Goal: Check status: Check status

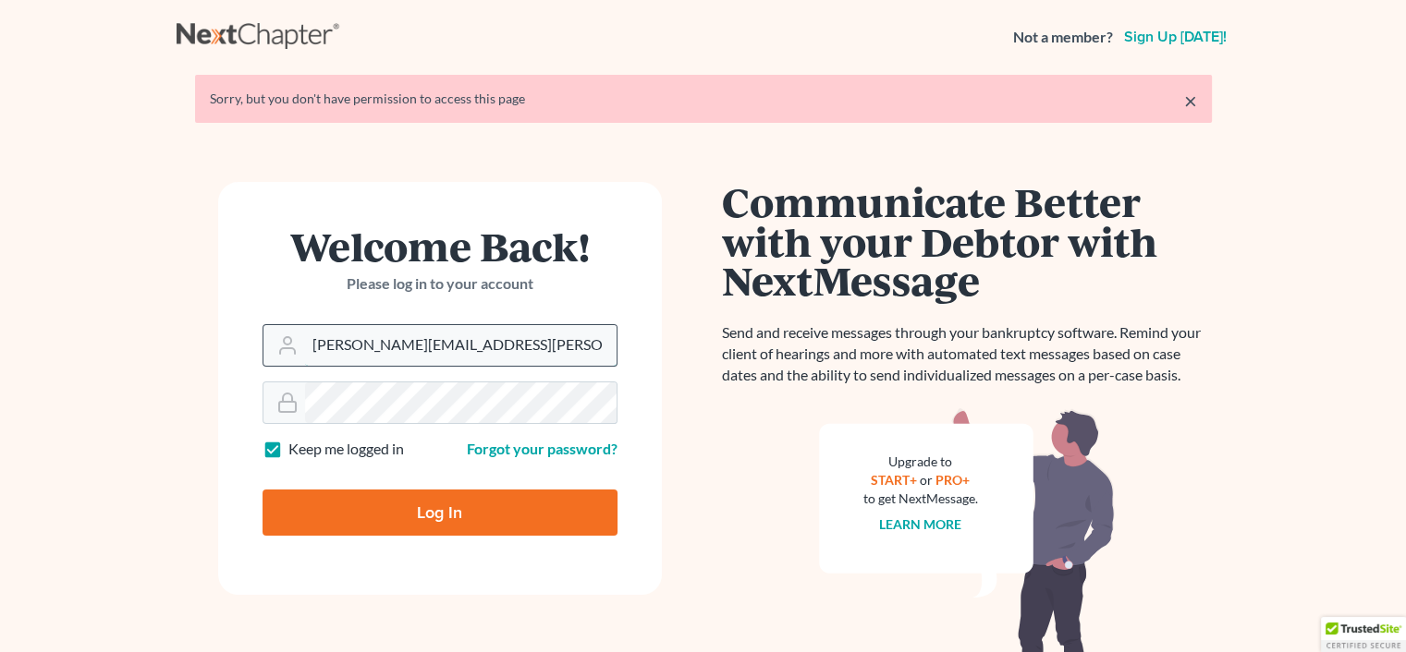
click at [492, 335] on input "[PERSON_NAME][EMAIL_ADDRESS][PERSON_NAME][DOMAIN_NAME]" at bounding box center [460, 345] width 311 height 41
type input "[PERSON_NAME][EMAIL_ADDRESS][DOMAIN_NAME]"
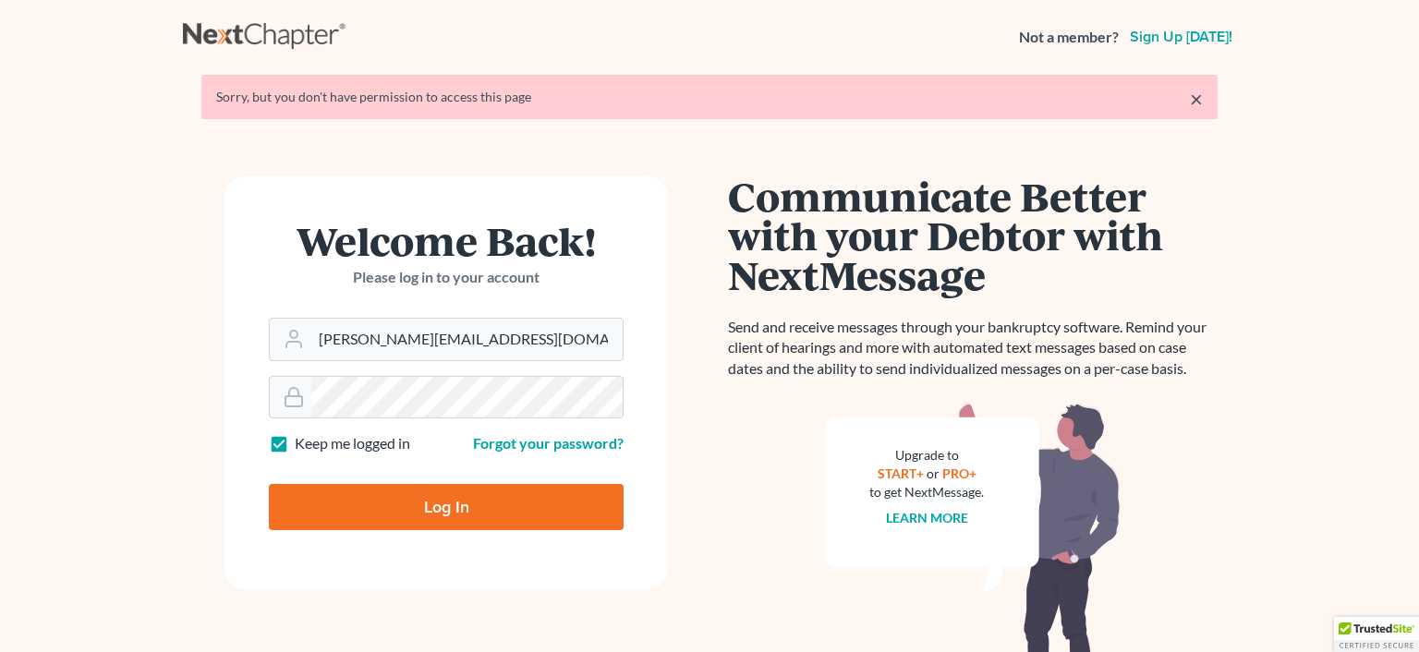
click at [432, 512] on form "Welcome Back! Please log in to your account Email Address [EMAIL_ADDRESS][DOMAI…" at bounding box center [447, 382] width 444 height 413
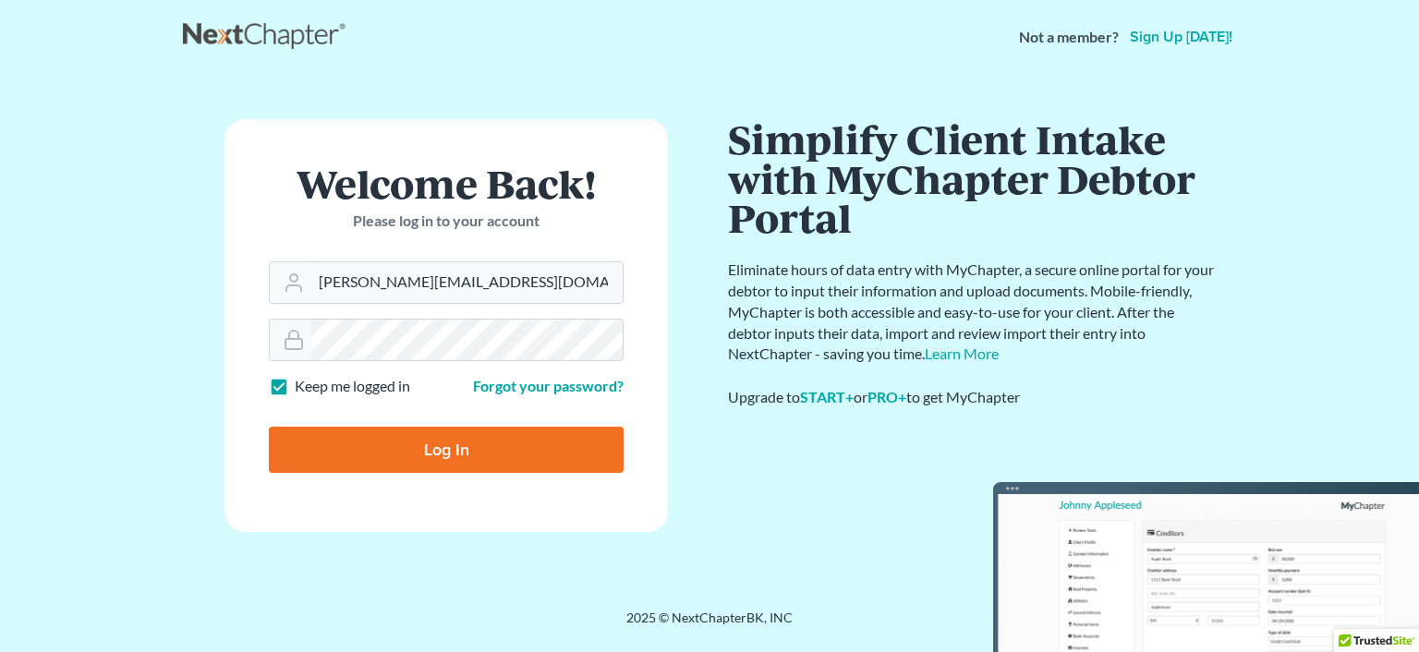
click at [426, 455] on input "Log In" at bounding box center [446, 450] width 355 height 46
type input "Thinking..."
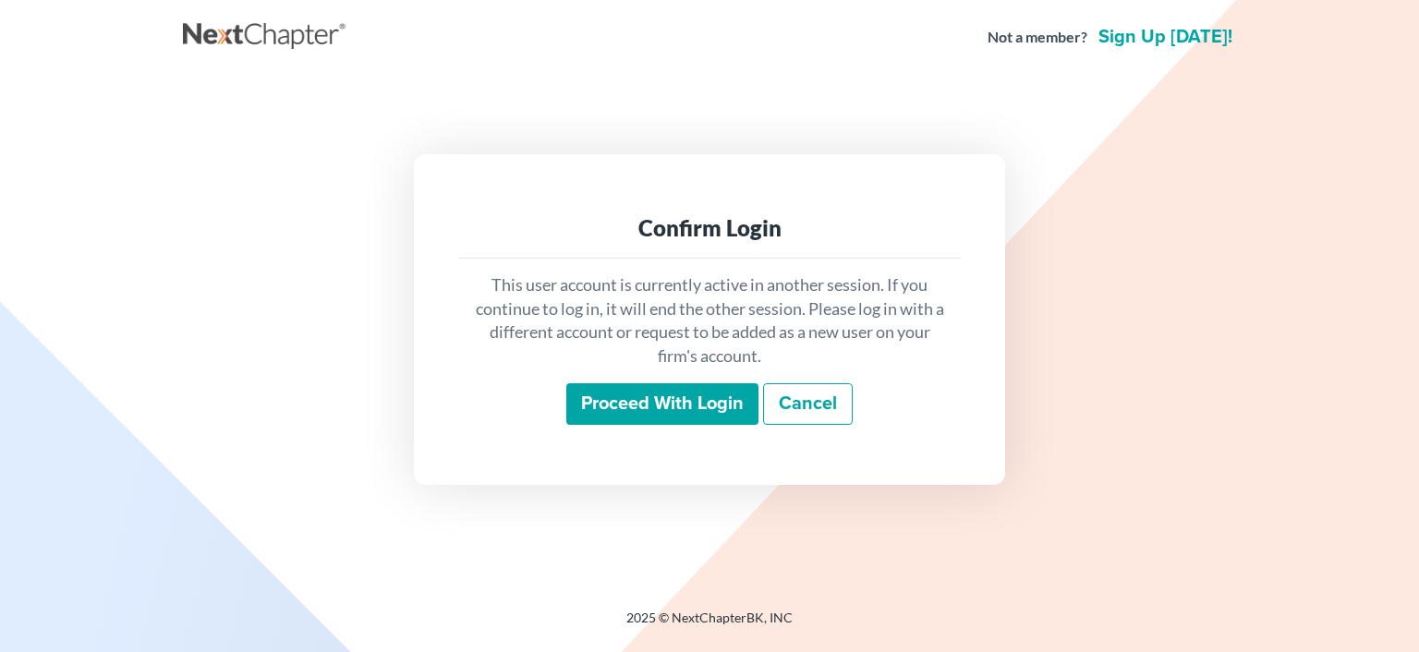
click at [713, 398] on input "Proceed with login" at bounding box center [662, 404] width 192 height 43
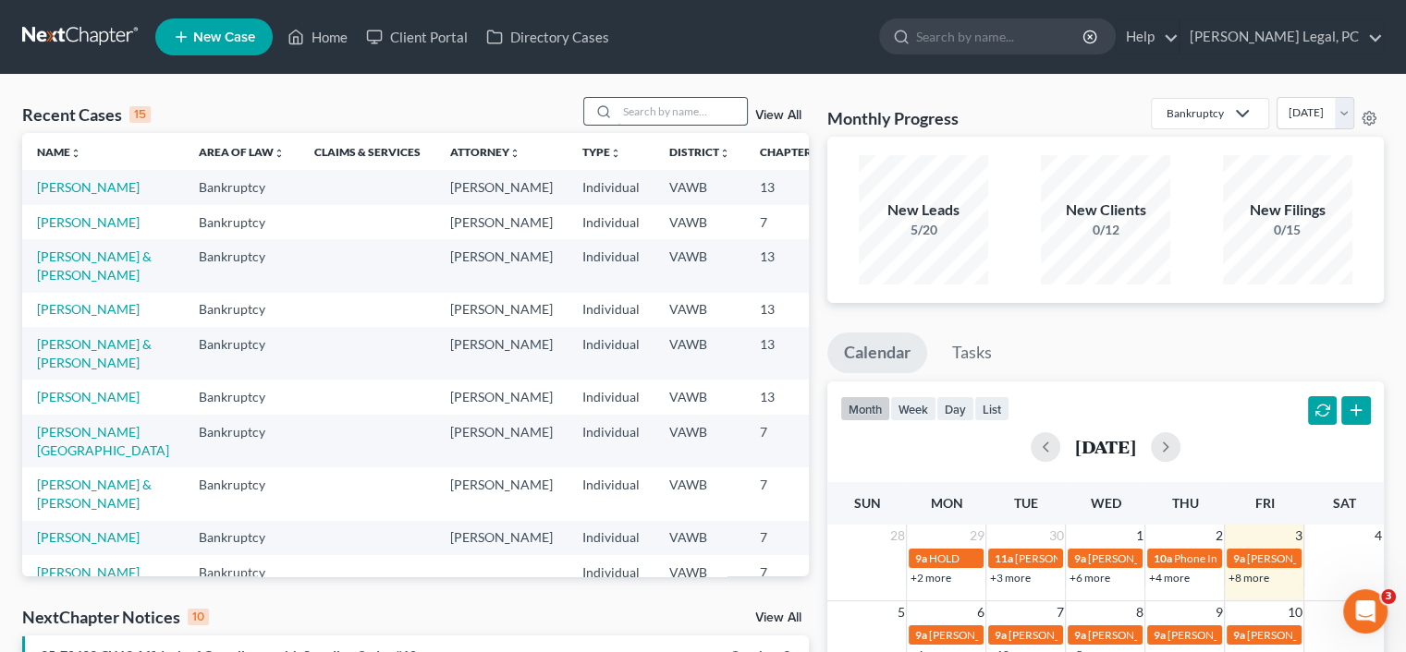
click at [618, 110] on input "search" at bounding box center [681, 111] width 129 height 27
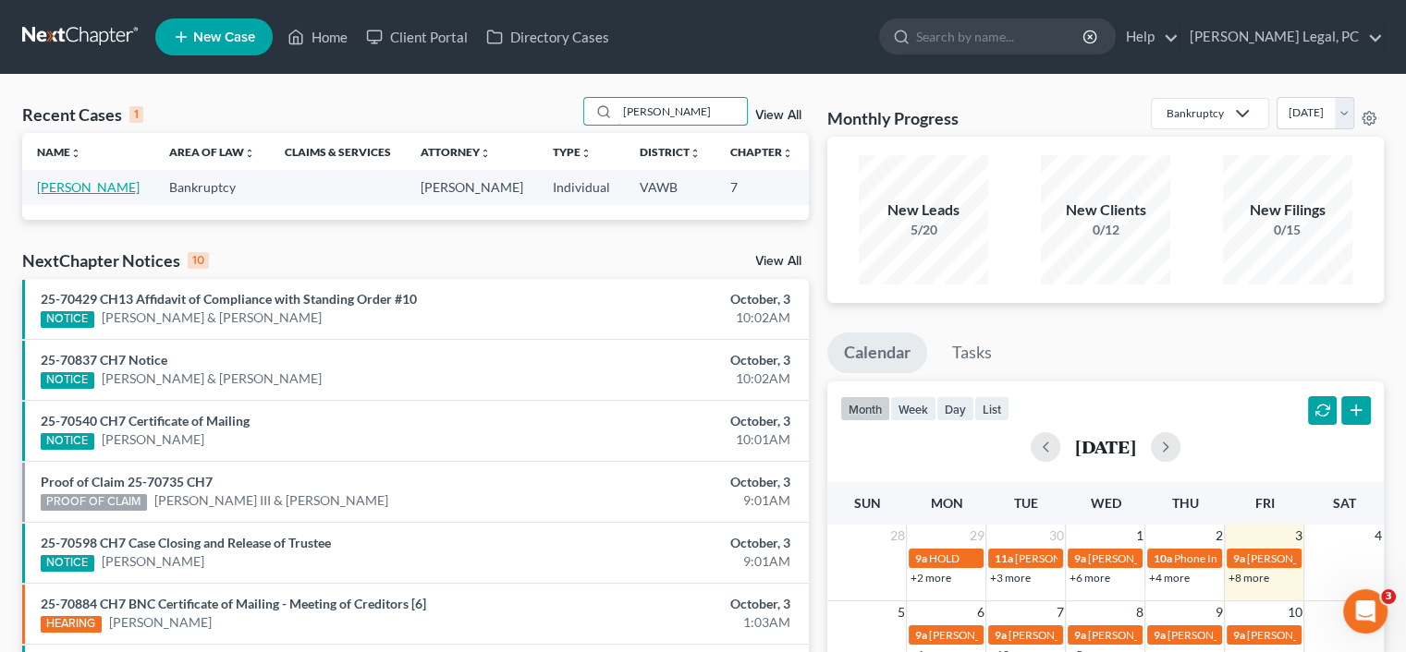
type input "[PERSON_NAME]"
click at [60, 195] on link "[PERSON_NAME]" at bounding box center [88, 187] width 103 height 16
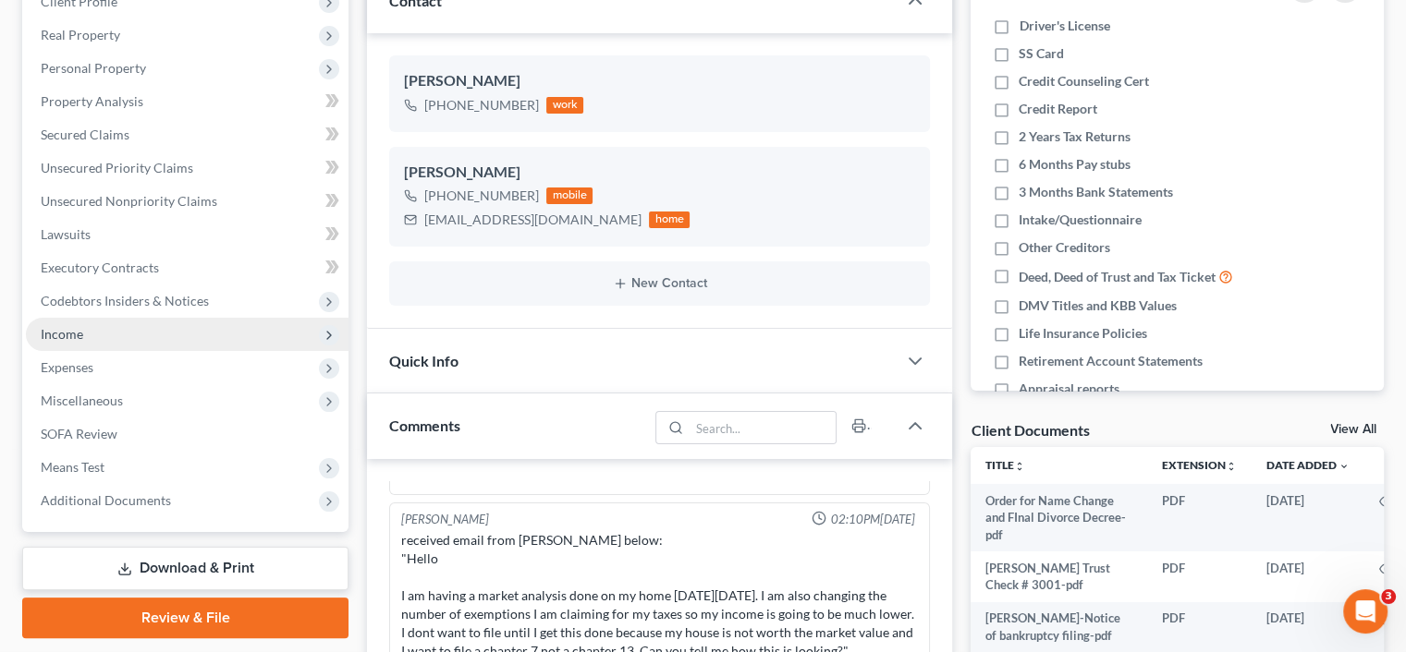
scroll to position [277, 0]
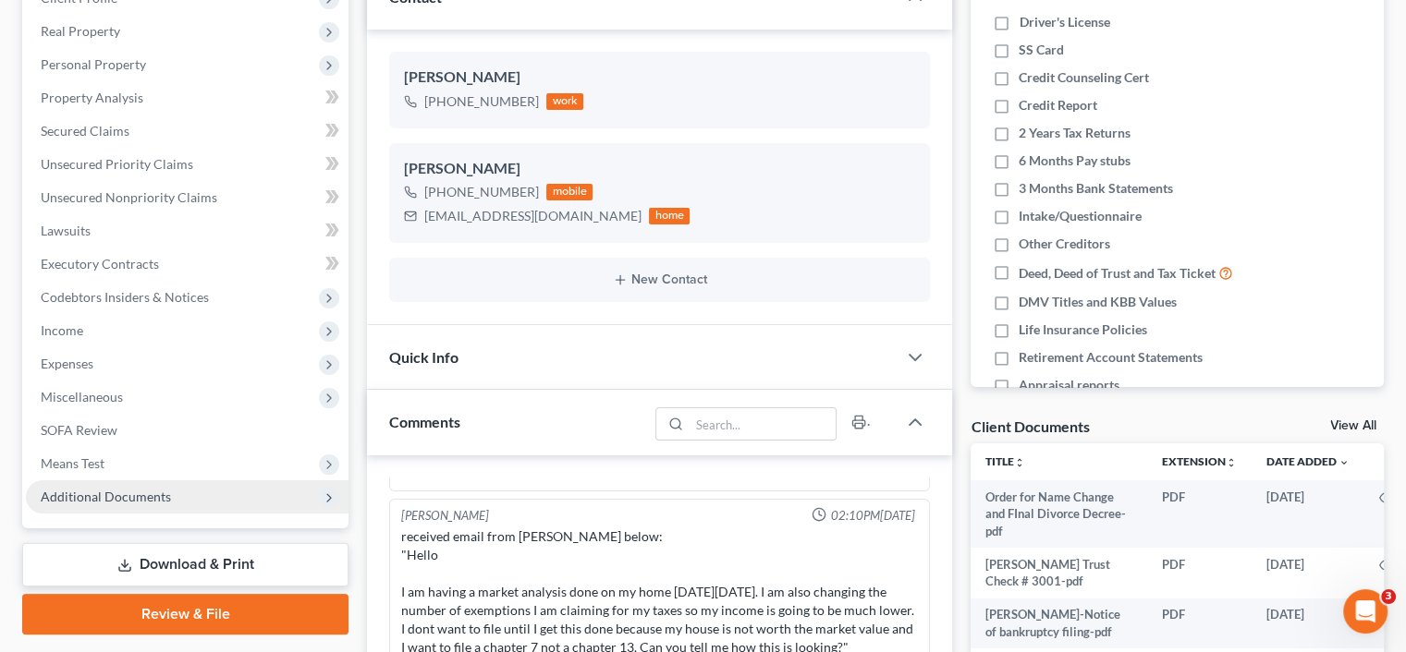
click at [132, 500] on span "Additional Documents" at bounding box center [106, 497] width 130 height 16
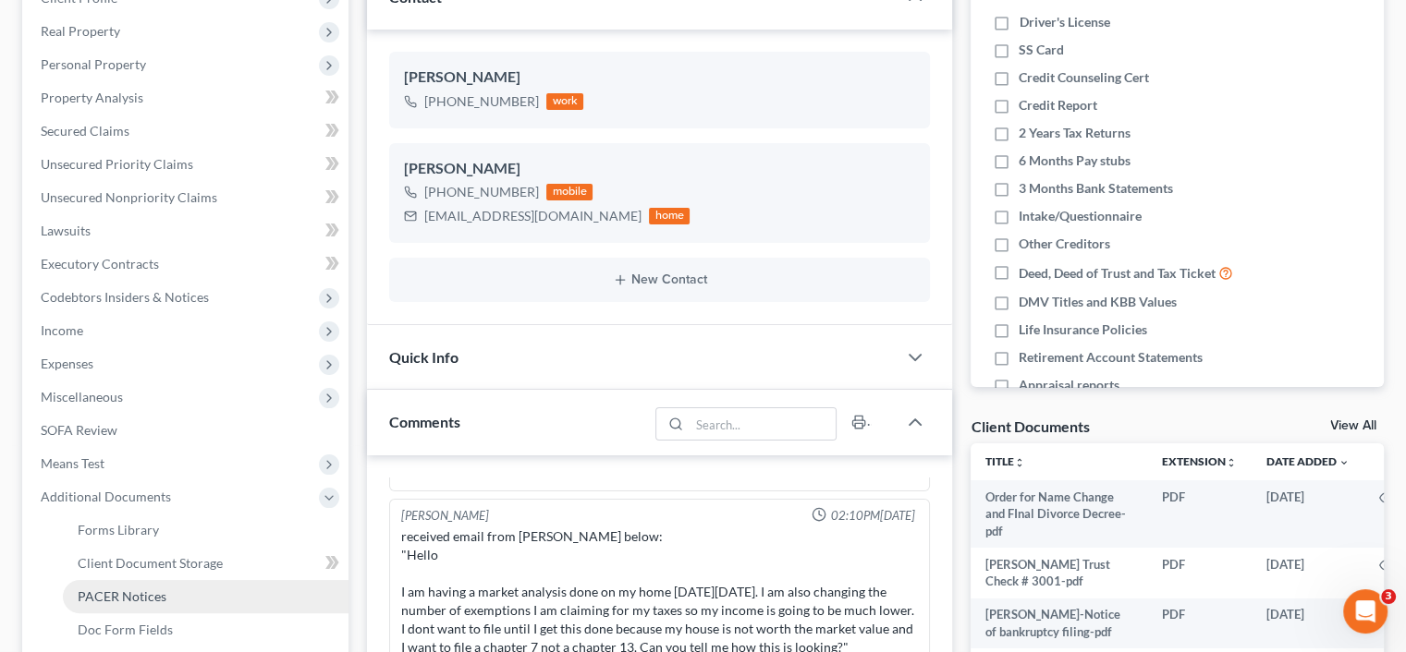
click at [147, 590] on span "PACER Notices" at bounding box center [122, 597] width 89 height 16
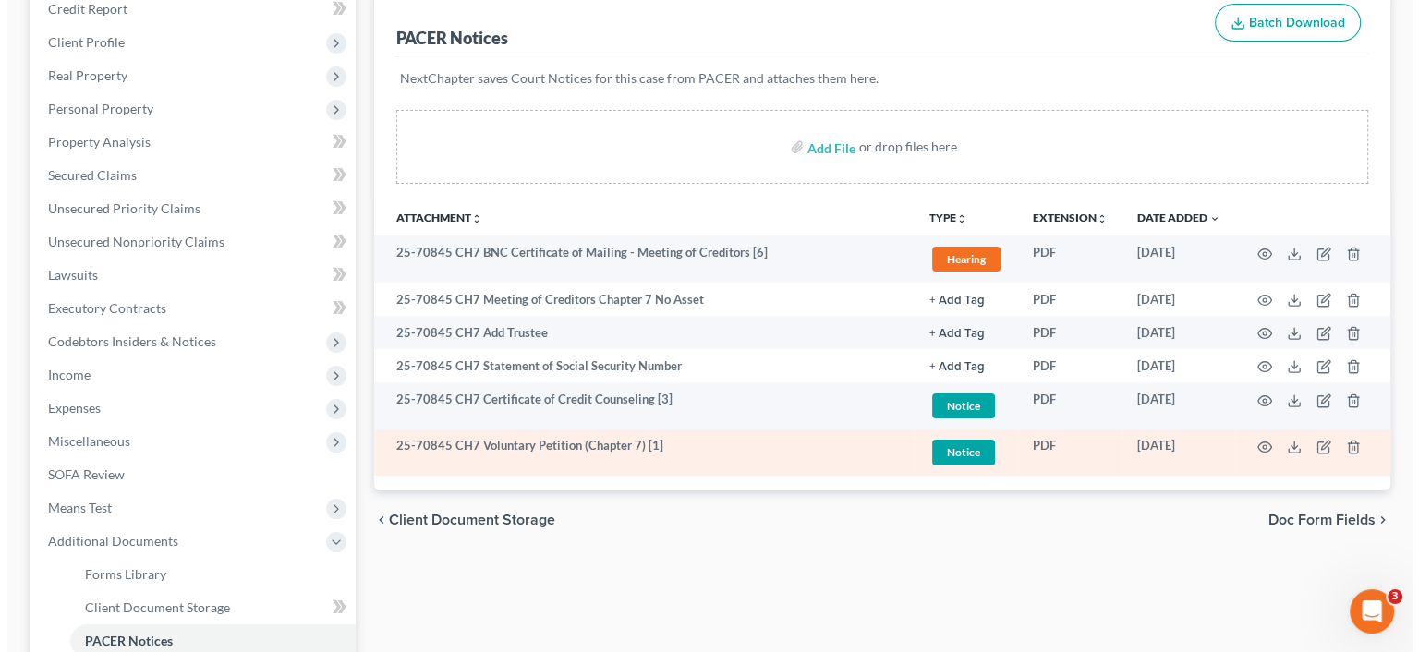
scroll to position [277, 0]
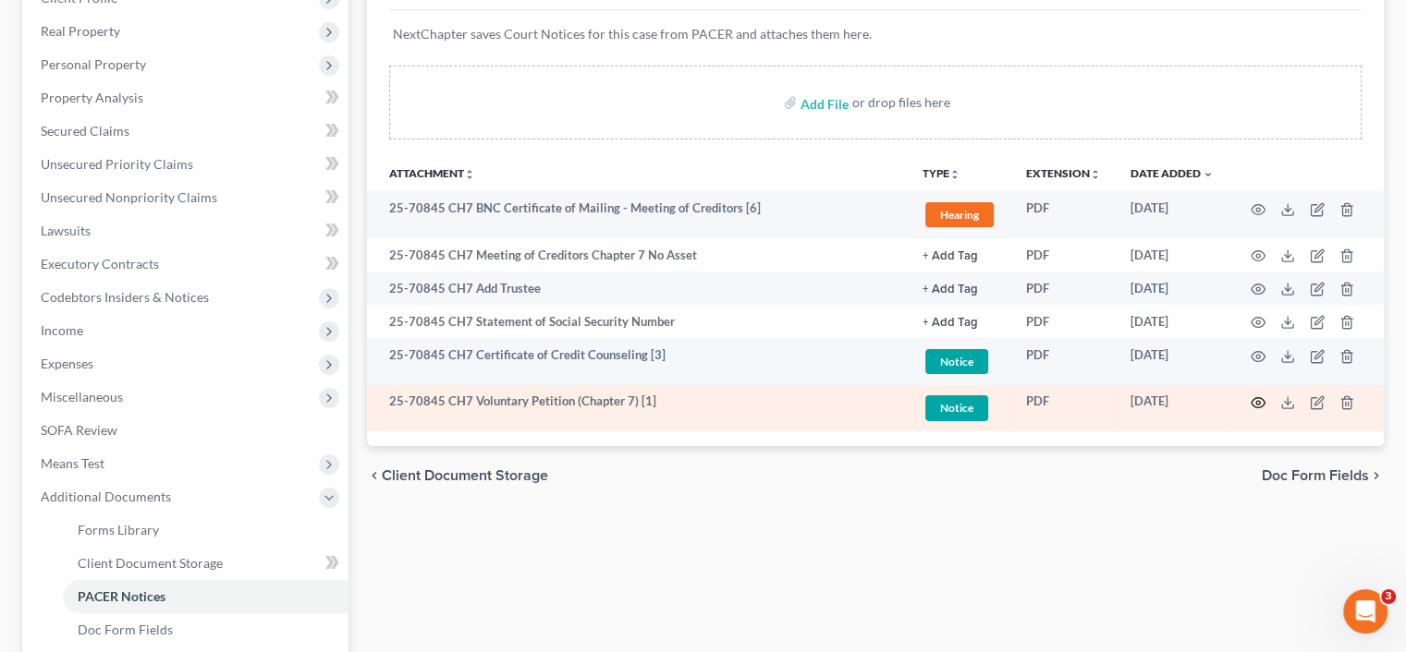
drag, startPoint x: 1220, startPoint y: 387, endPoint x: 1260, endPoint y: 407, distance: 44.2
click at [1260, 407] on tr "25-70845 CH7 Voluntary Petition (Chapter 7) [1] Notice + Add Tag Notice × Selec…" at bounding box center [875, 408] width 1016 height 47
click at [1258, 399] on icon "button" at bounding box center [1257, 403] width 15 height 15
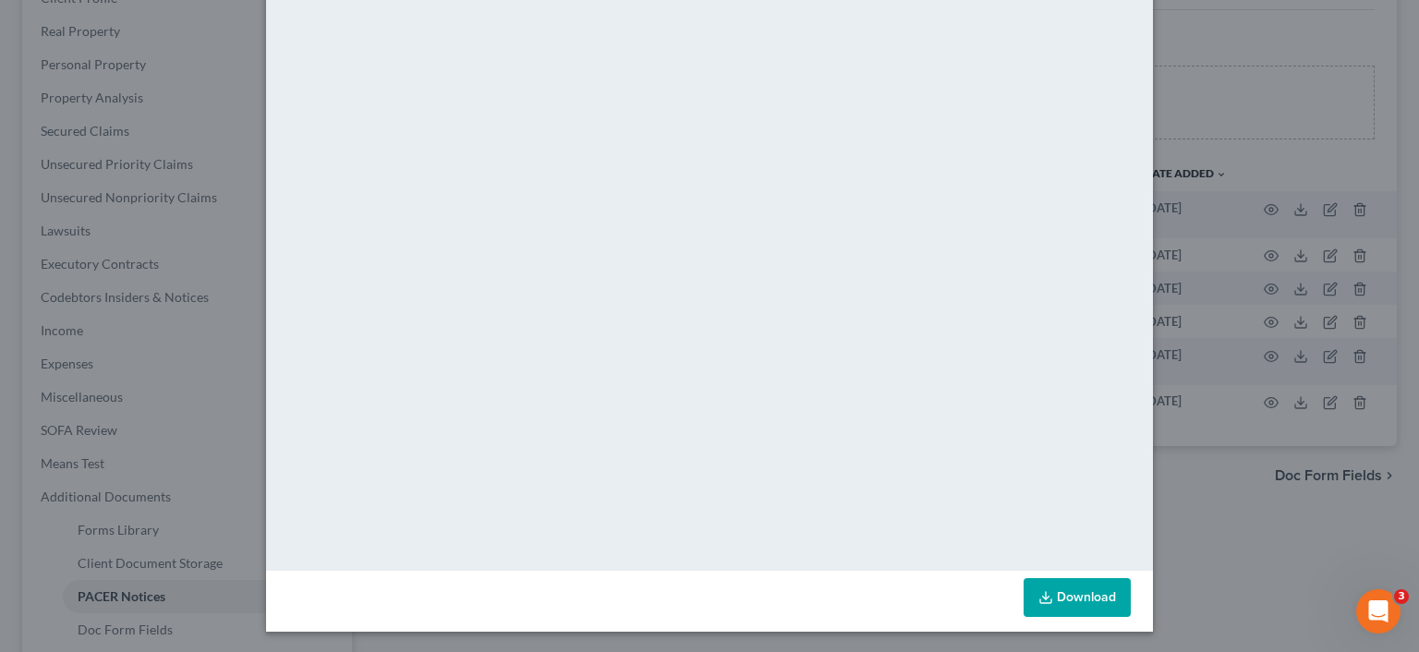
scroll to position [121, 0]
